Goal: Check status: Check status

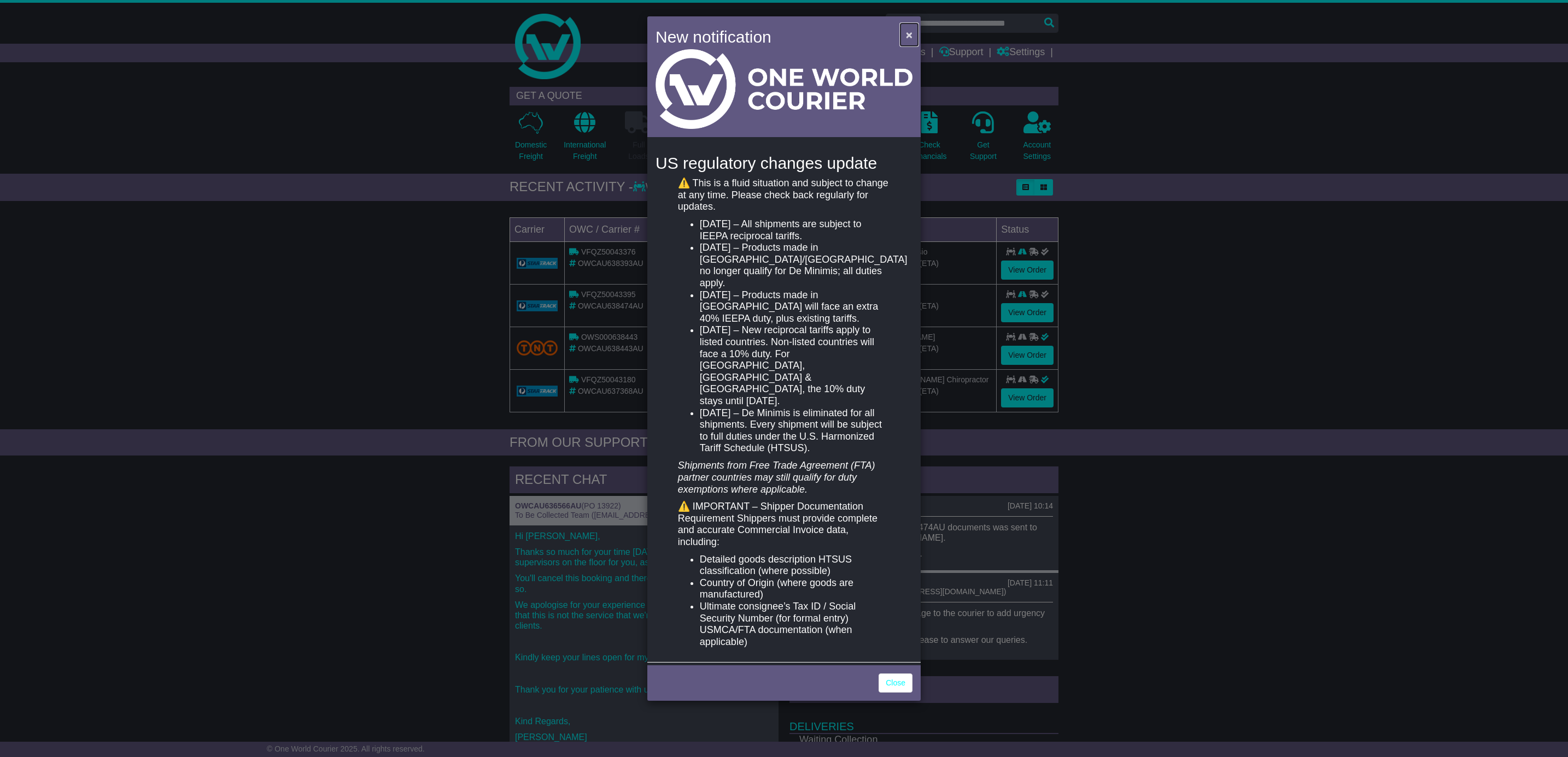
click at [909, 33] on span "×" at bounding box center [909, 34] width 6 height 13
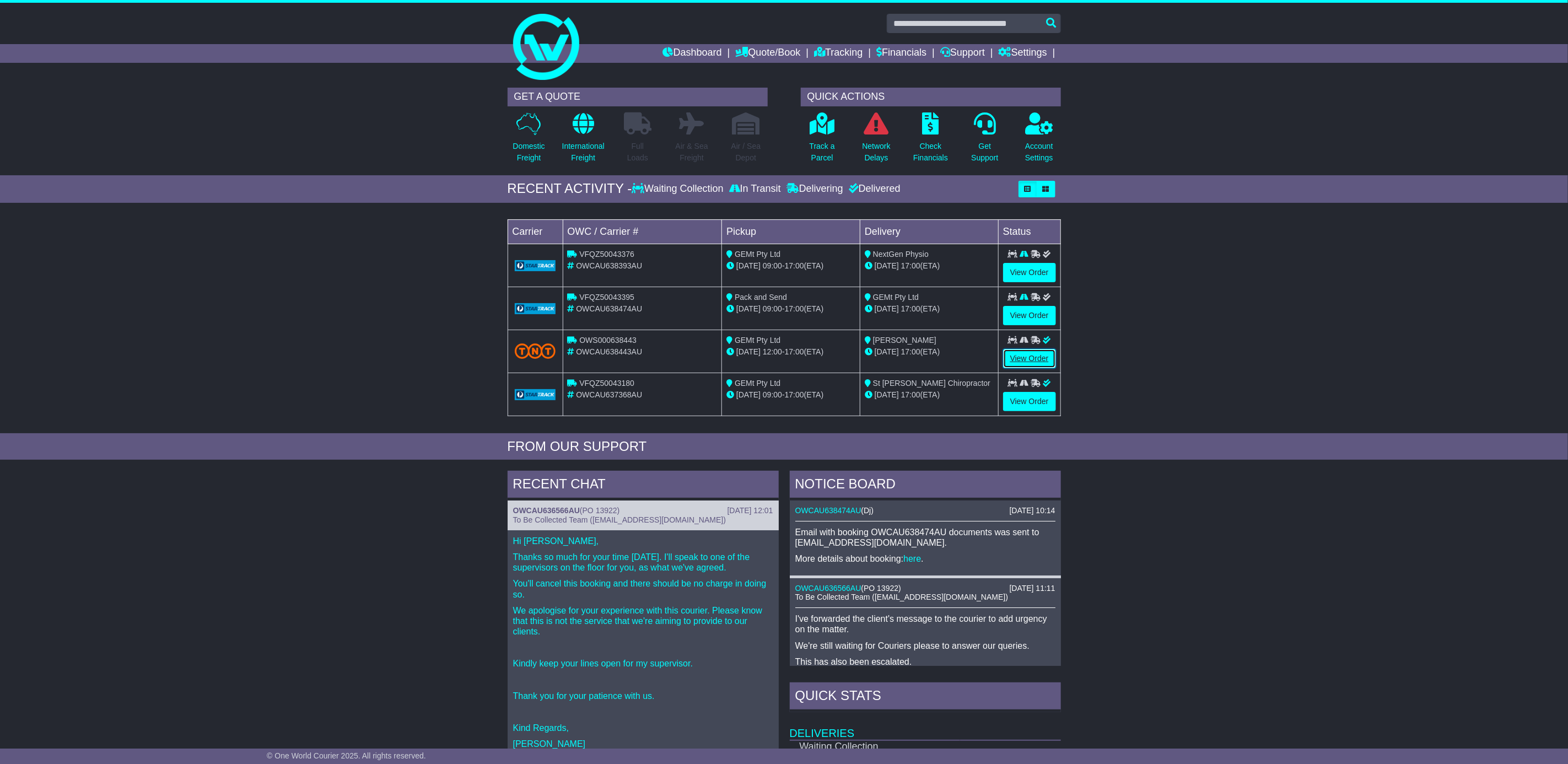
click at [1028, 360] on link "View Order" at bounding box center [1030, 358] width 53 height 20
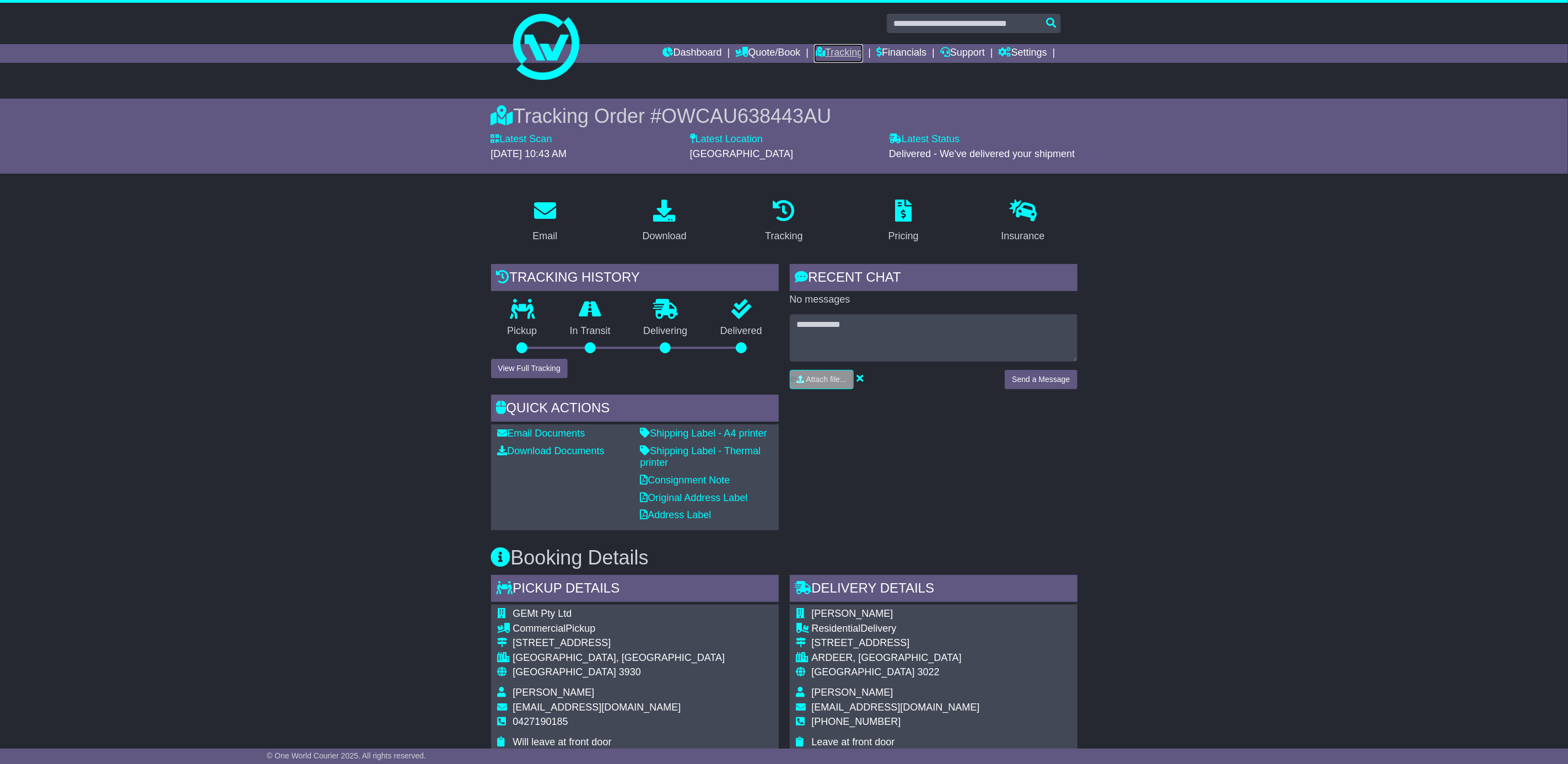
click at [830, 49] on link "Tracking" at bounding box center [838, 54] width 49 height 19
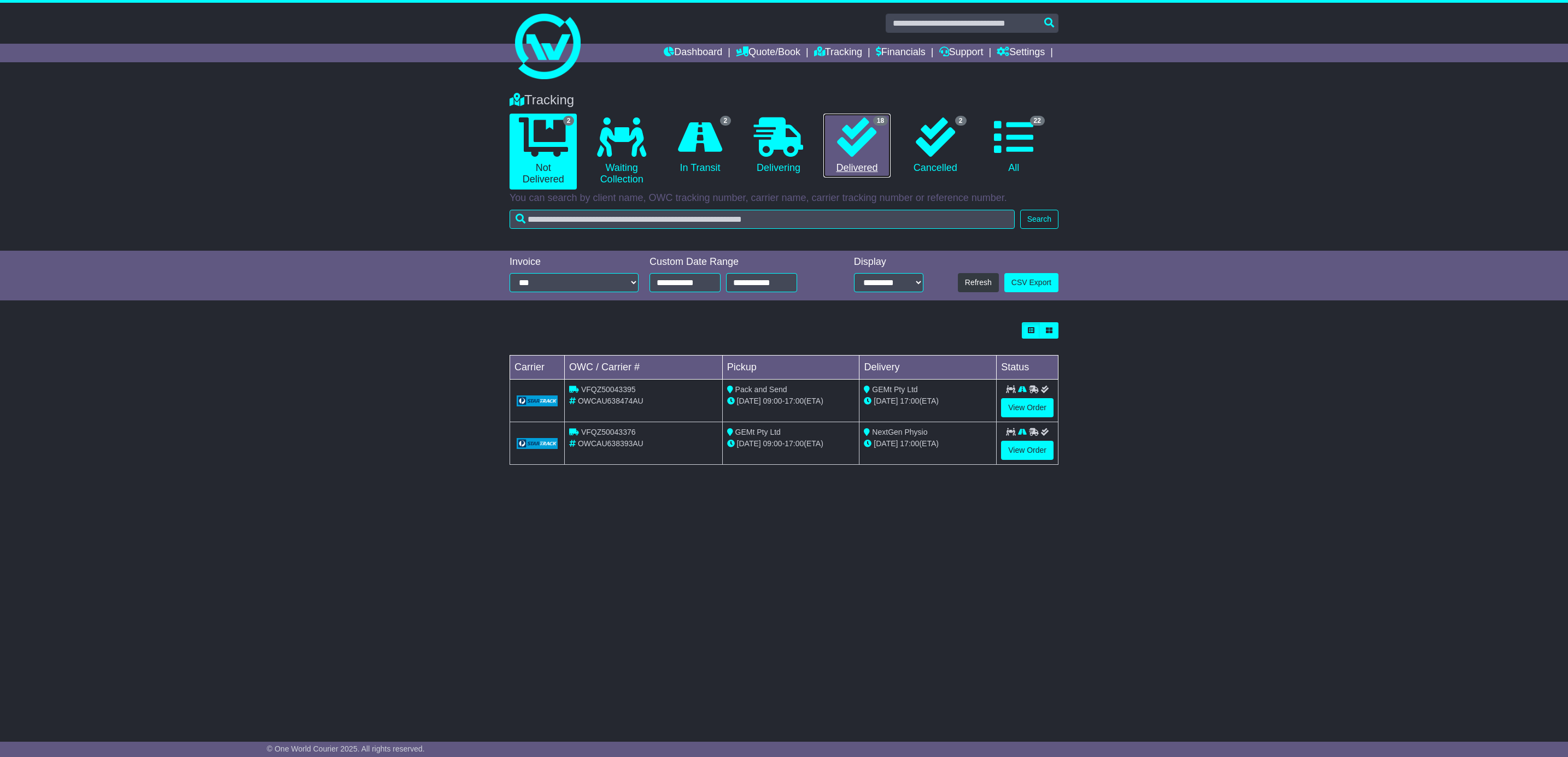
click at [867, 129] on icon at bounding box center [856, 137] width 39 height 39
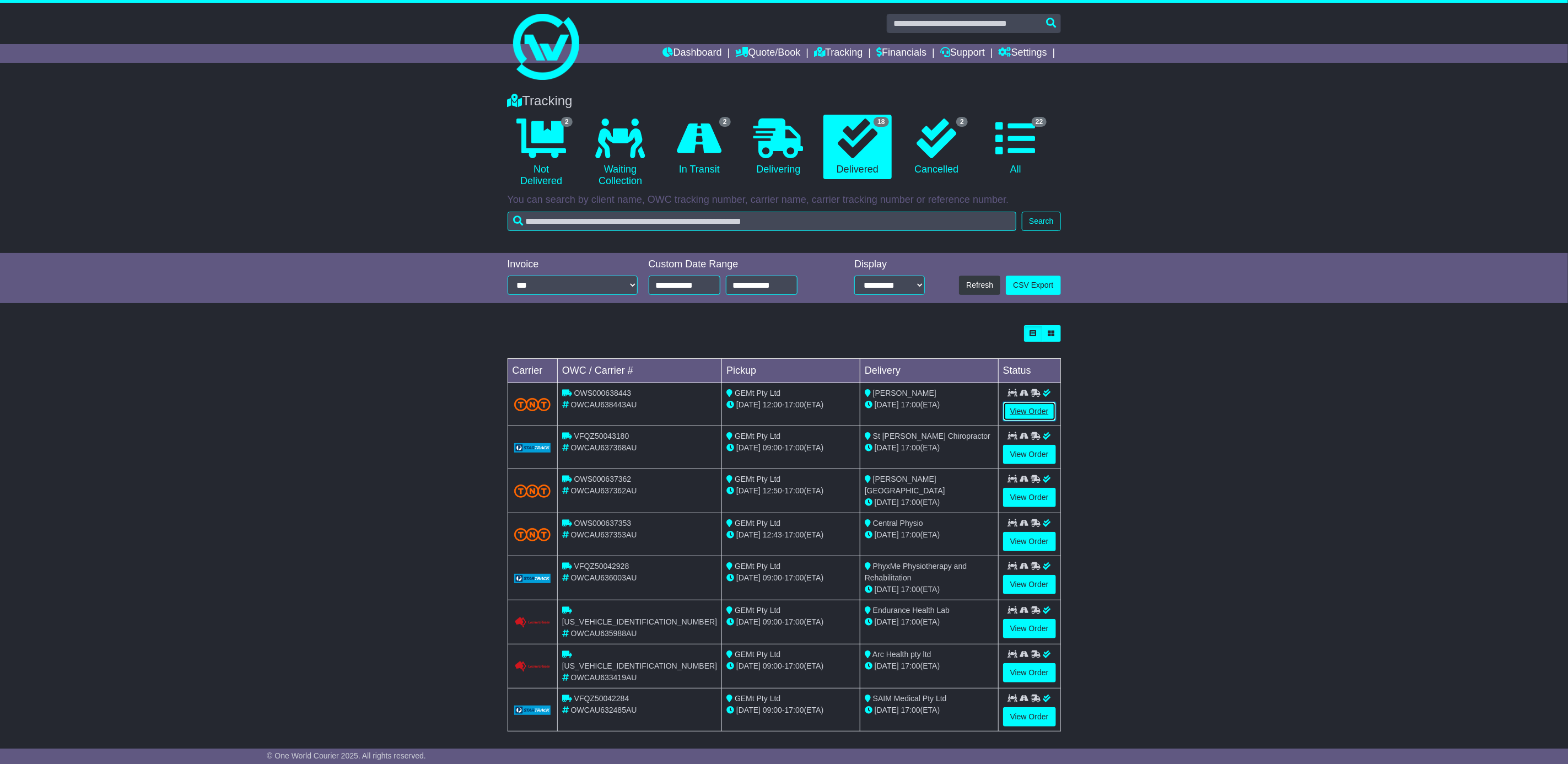
click at [1039, 409] on link "View Order" at bounding box center [1030, 411] width 53 height 20
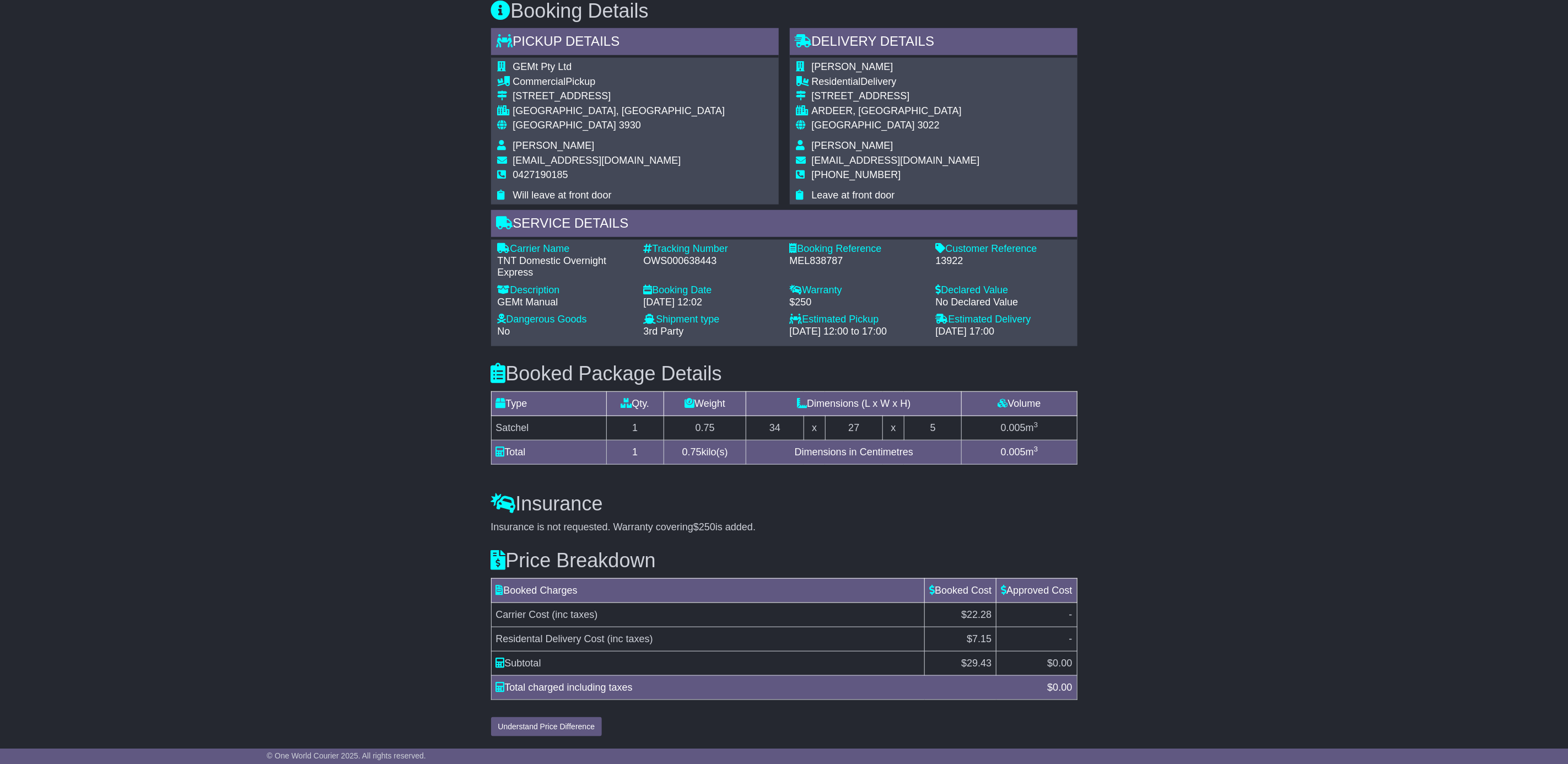
scroll to position [549, 0]
